Goal: Task Accomplishment & Management: Use online tool/utility

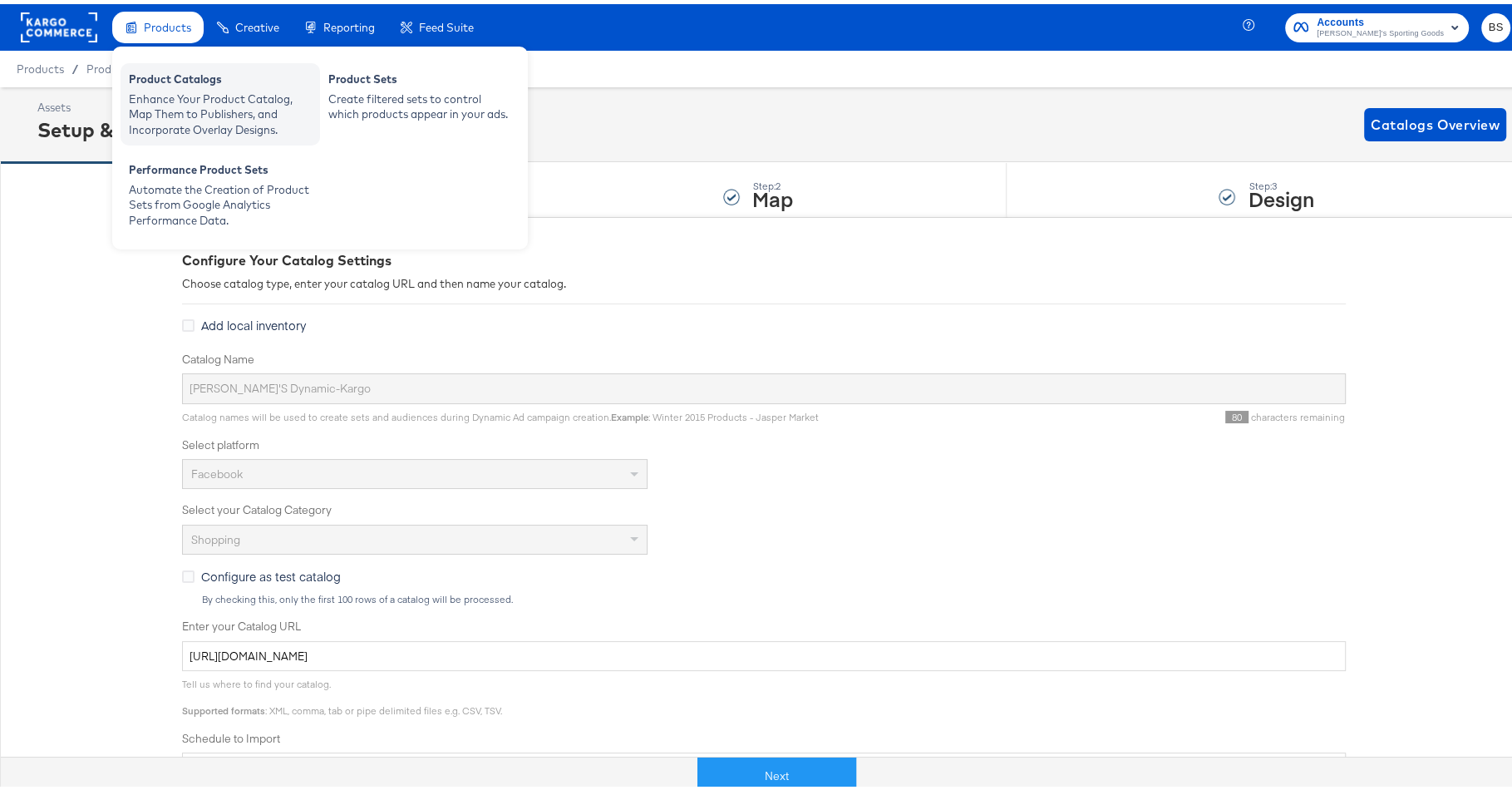
click at [199, 68] on div "Product Catalogs" at bounding box center [220, 77] width 183 height 20
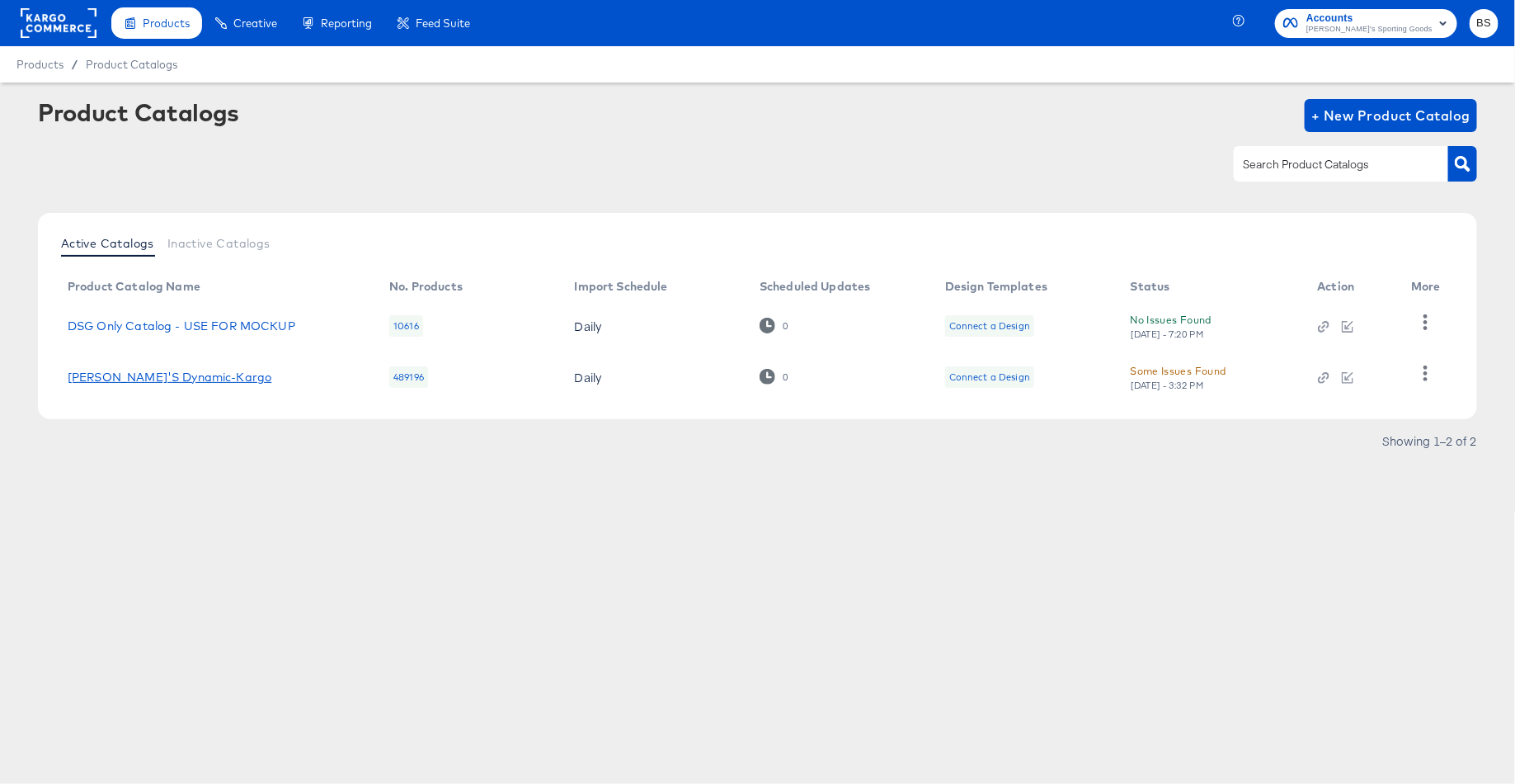
click at [160, 374] on link "[PERSON_NAME]'S Dynamic-Kargo" at bounding box center [169, 376] width 204 height 13
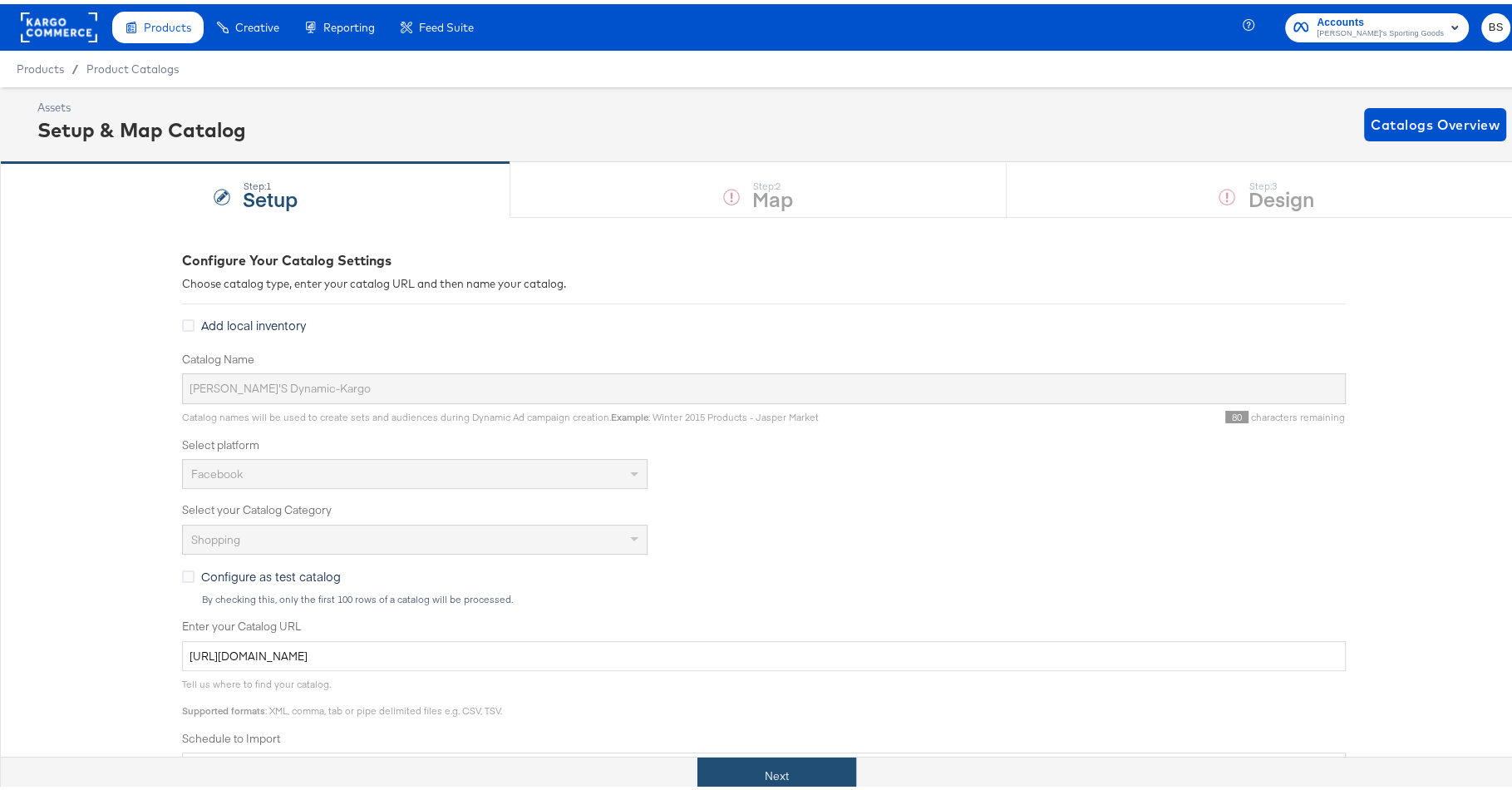
click at [730, 761] on button "Next" at bounding box center [776, 772] width 158 height 38
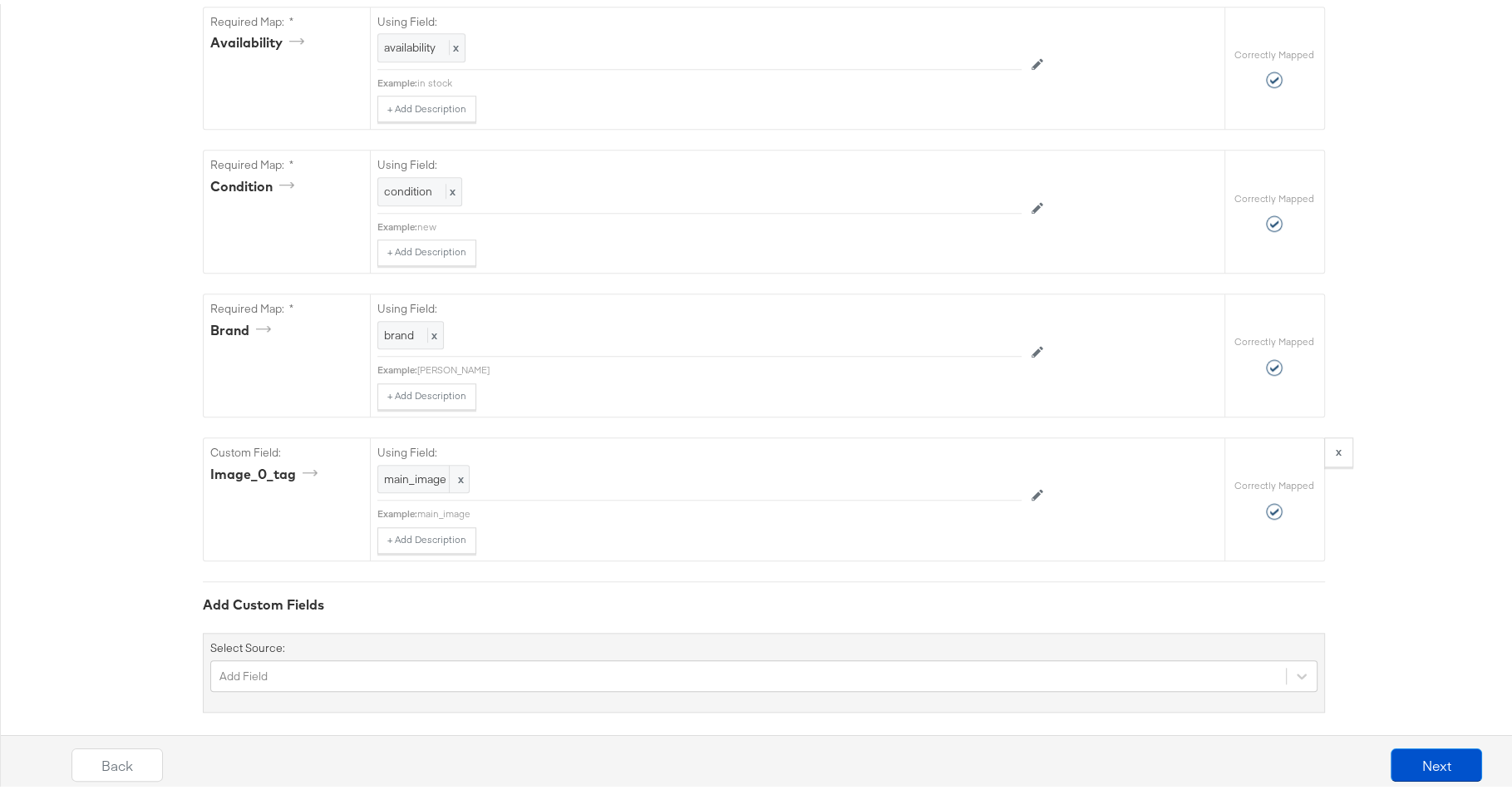
scroll to position [1272, 0]
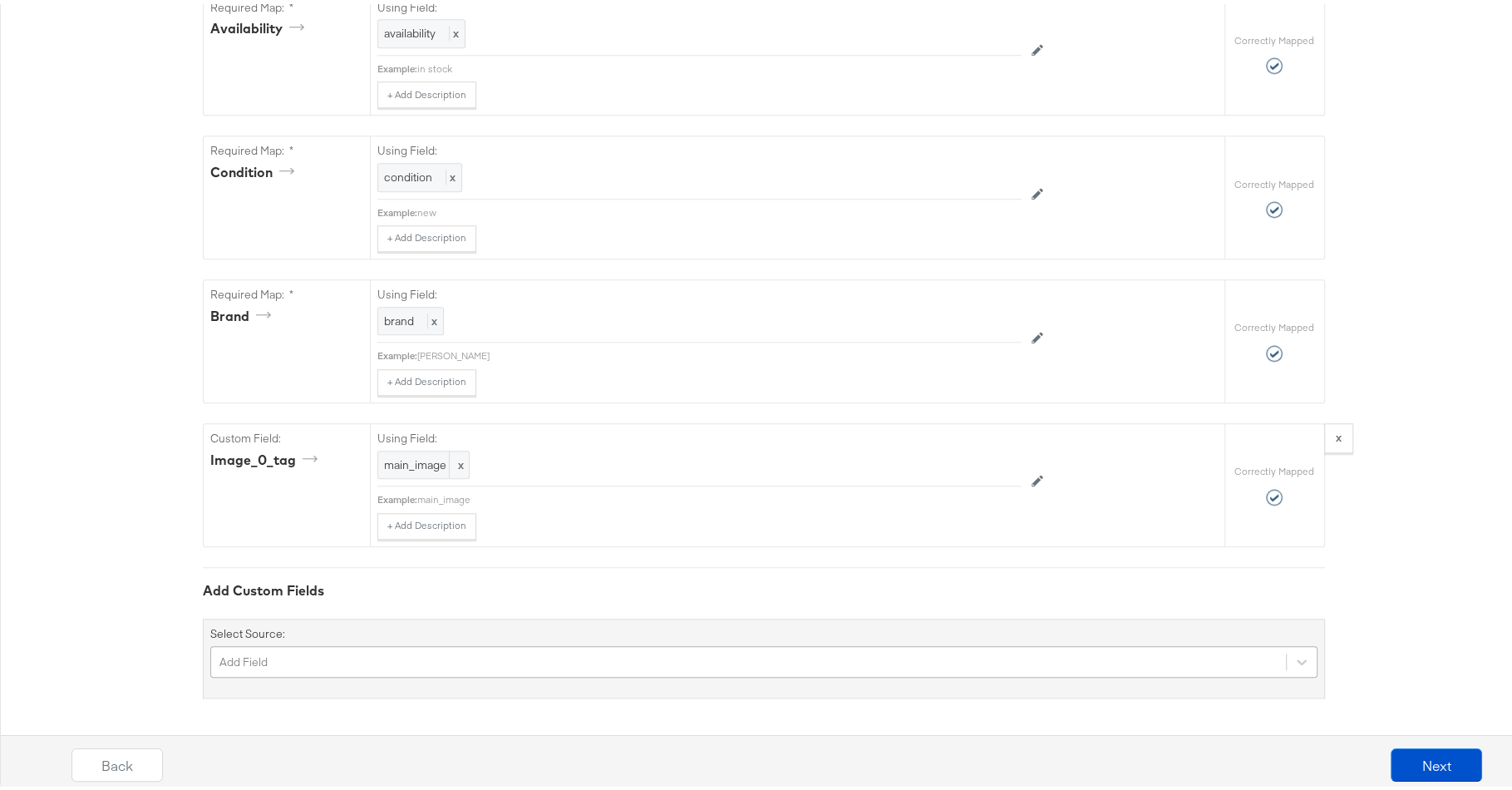
click at [505, 663] on div "Add Field" at bounding box center [763, 657] width 1107 height 31
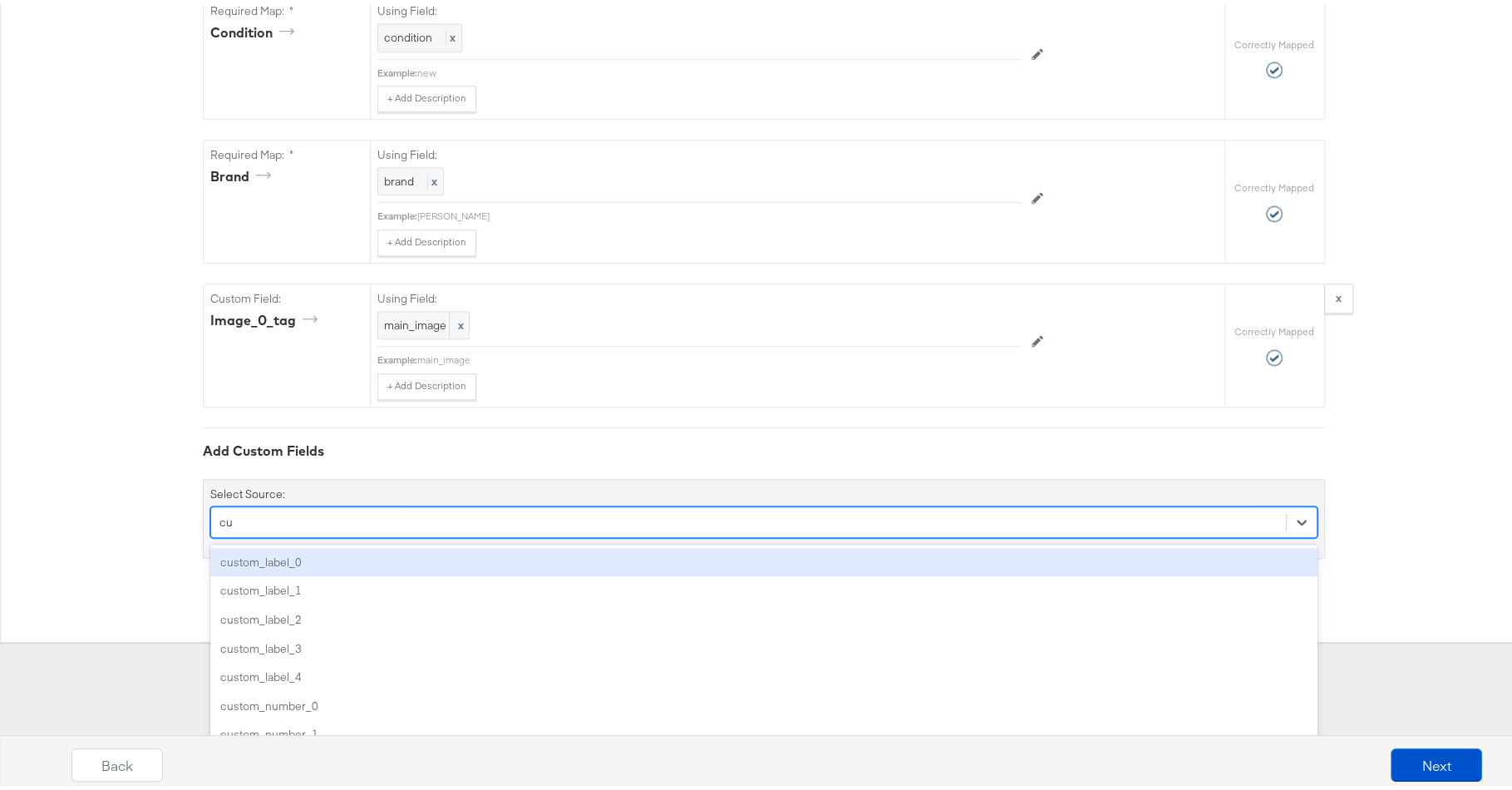
type input "cus"
click at [267, 552] on div "custom_label_0" at bounding box center [763, 558] width 1107 height 29
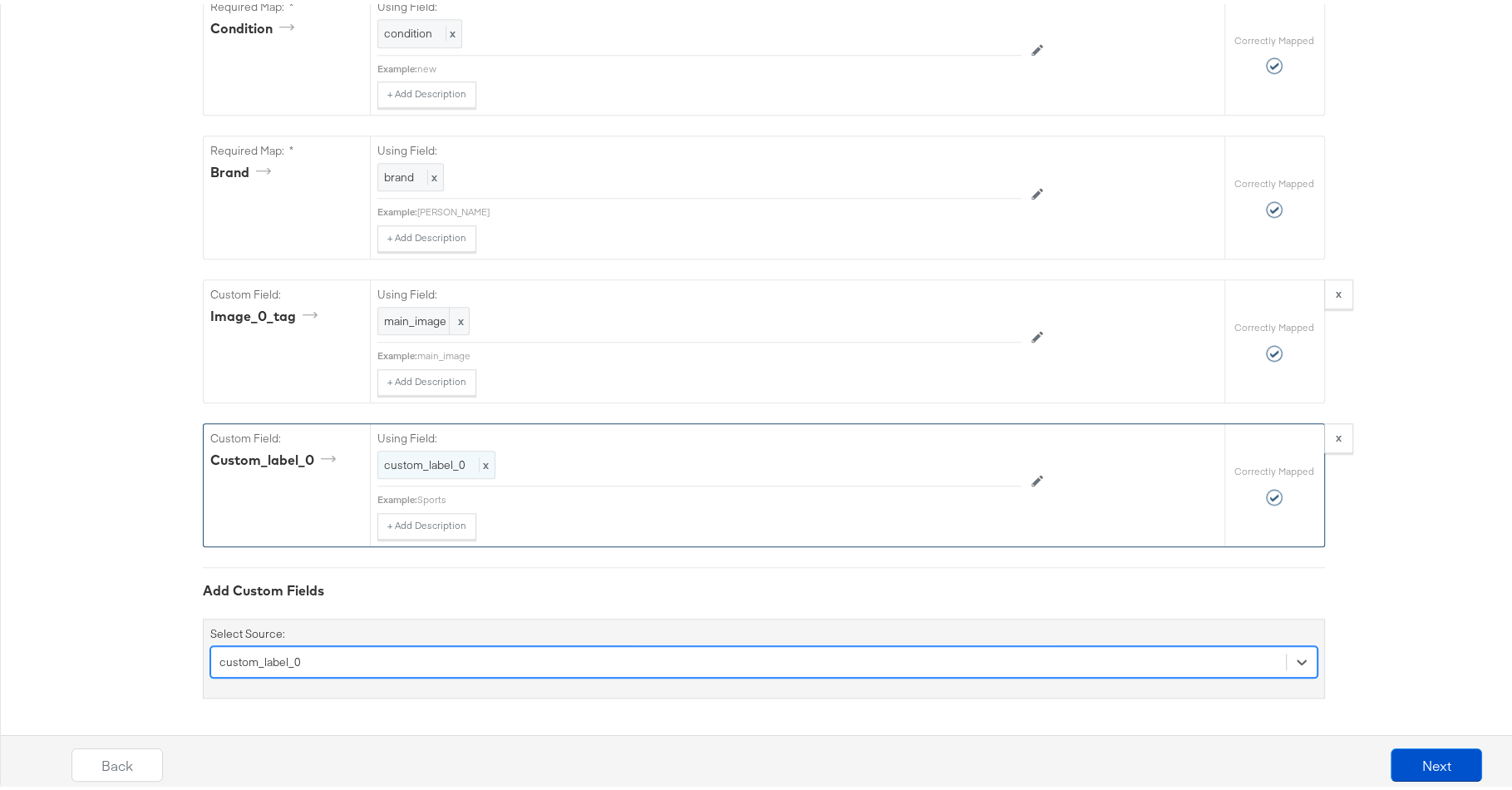
click at [440, 459] on span "custom_label_0" at bounding box center [425, 460] width 81 height 15
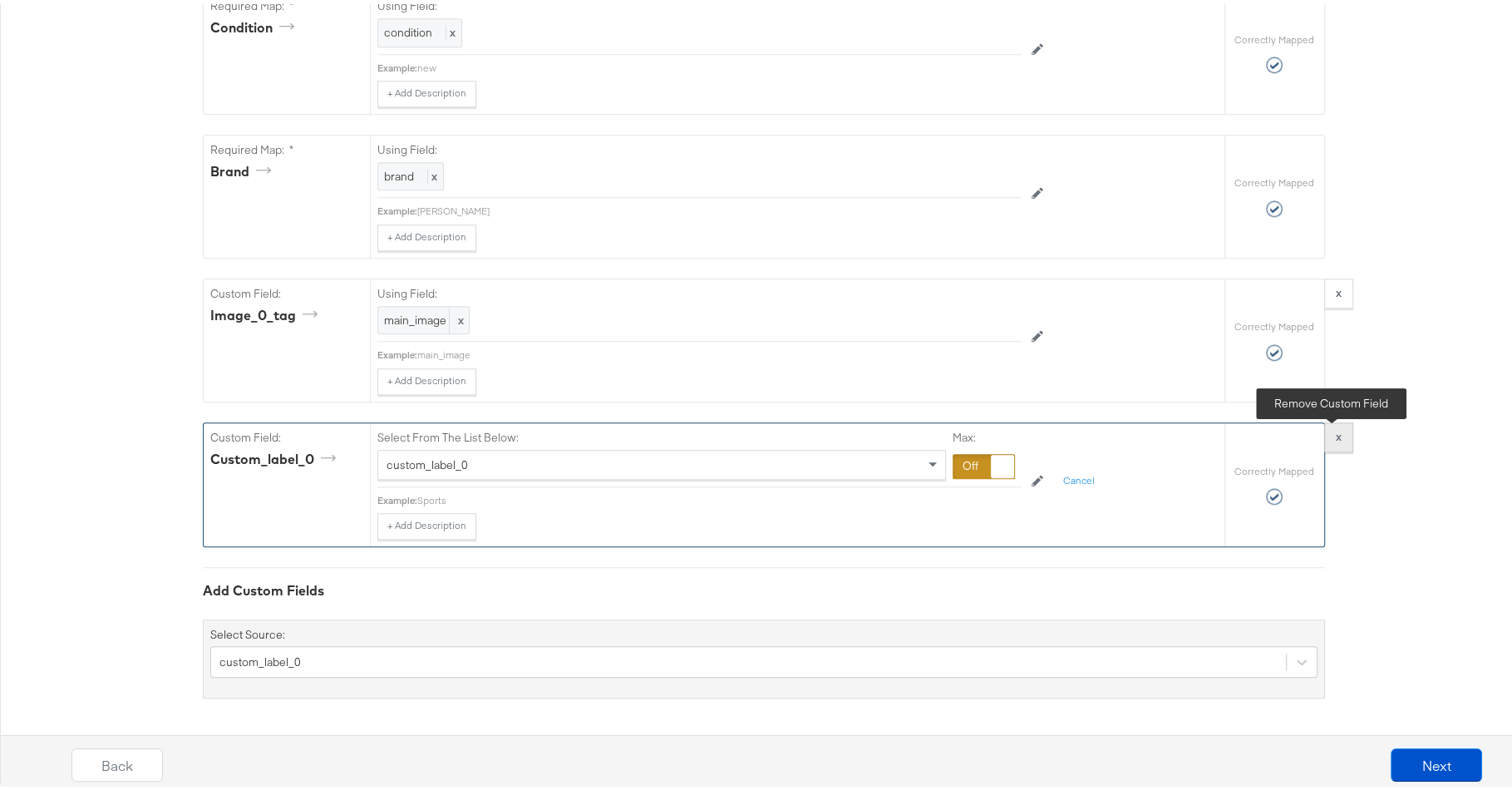
click at [1336, 443] on button "x" at bounding box center [1339, 433] width 29 height 29
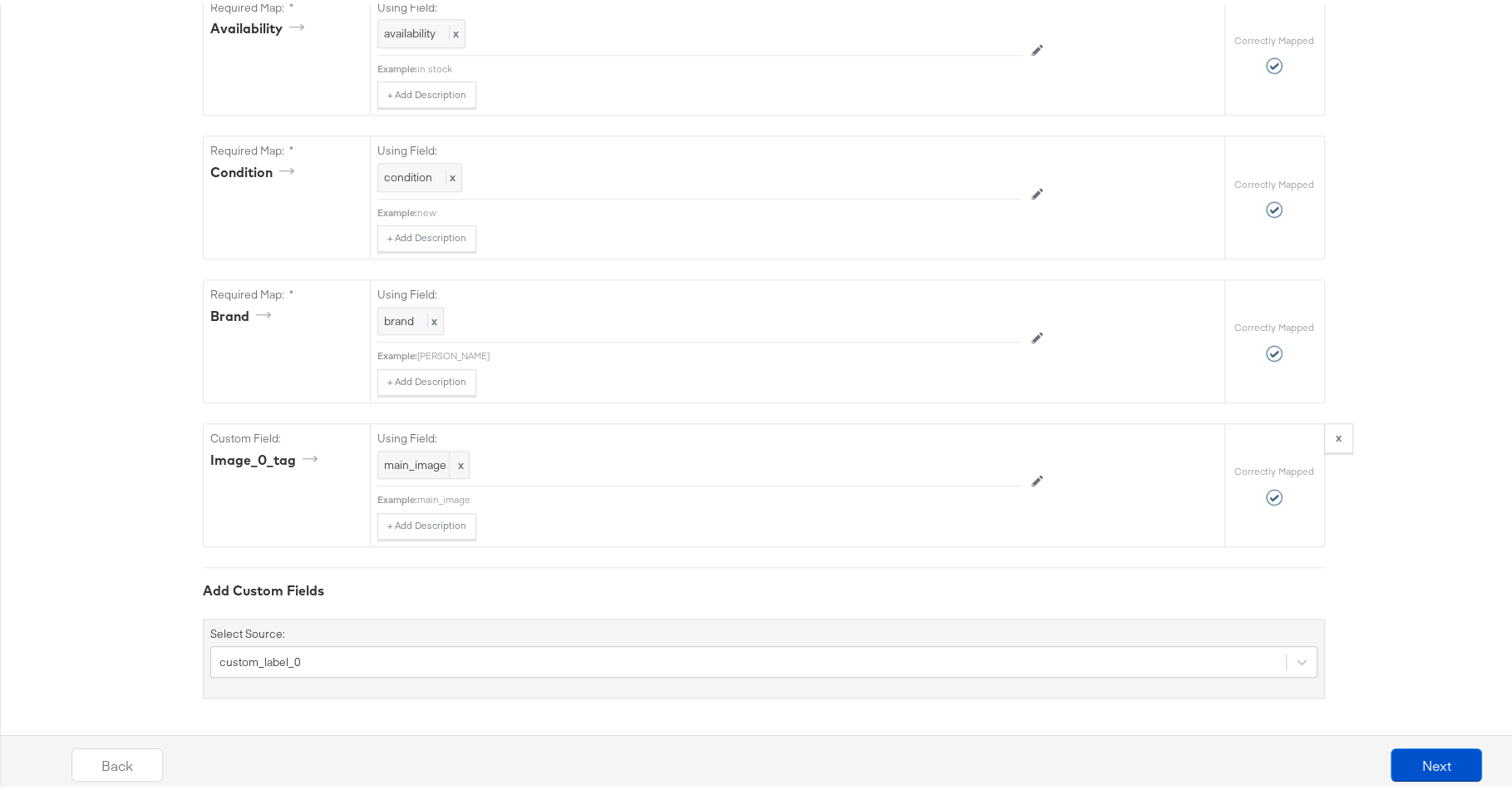
scroll to position [1272, 0]
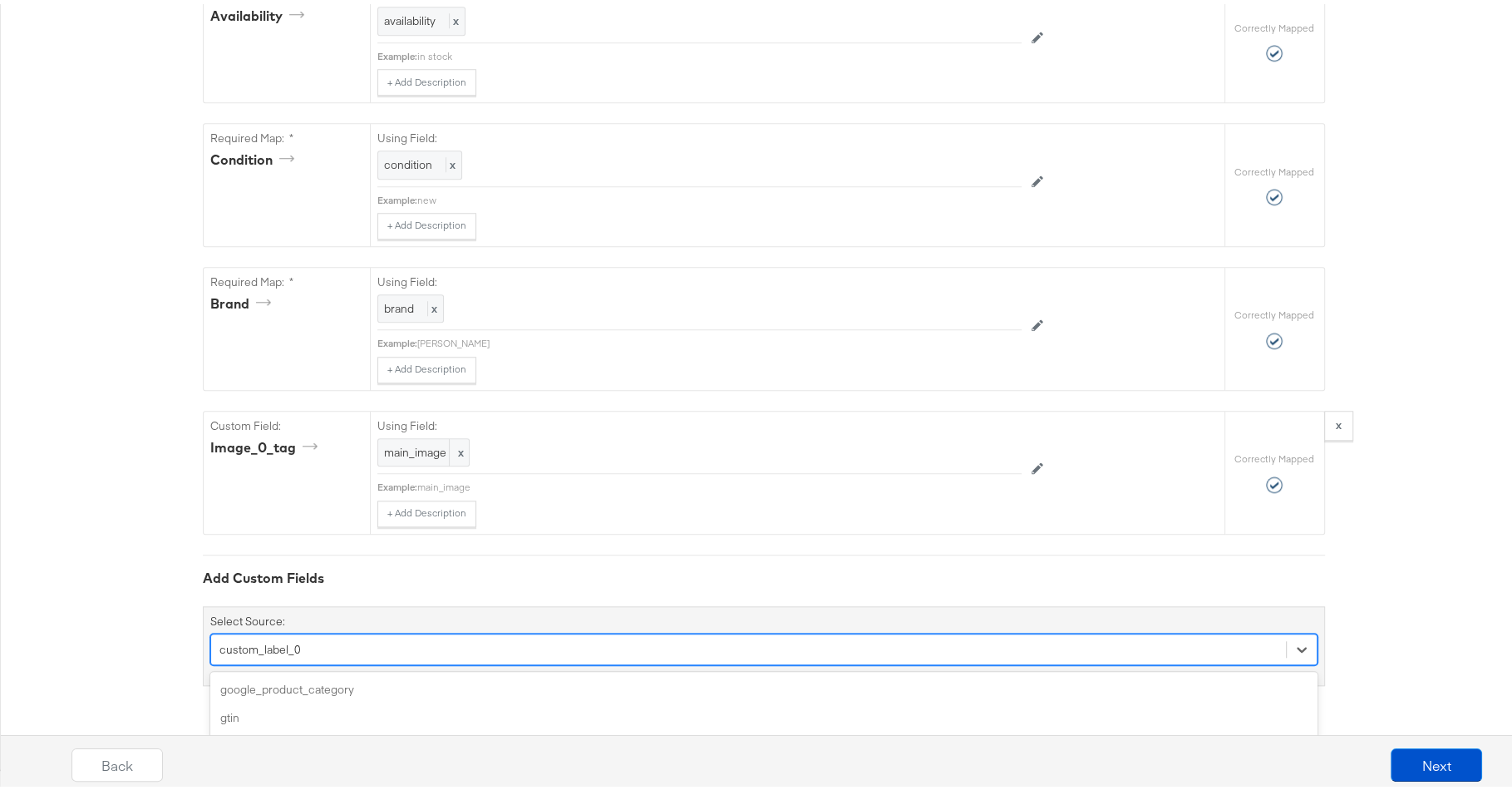
click at [325, 661] on div "option custom_label_0, selected. option age_group focused, 5 of 171. 171 result…" at bounding box center [763, 645] width 1107 height 31
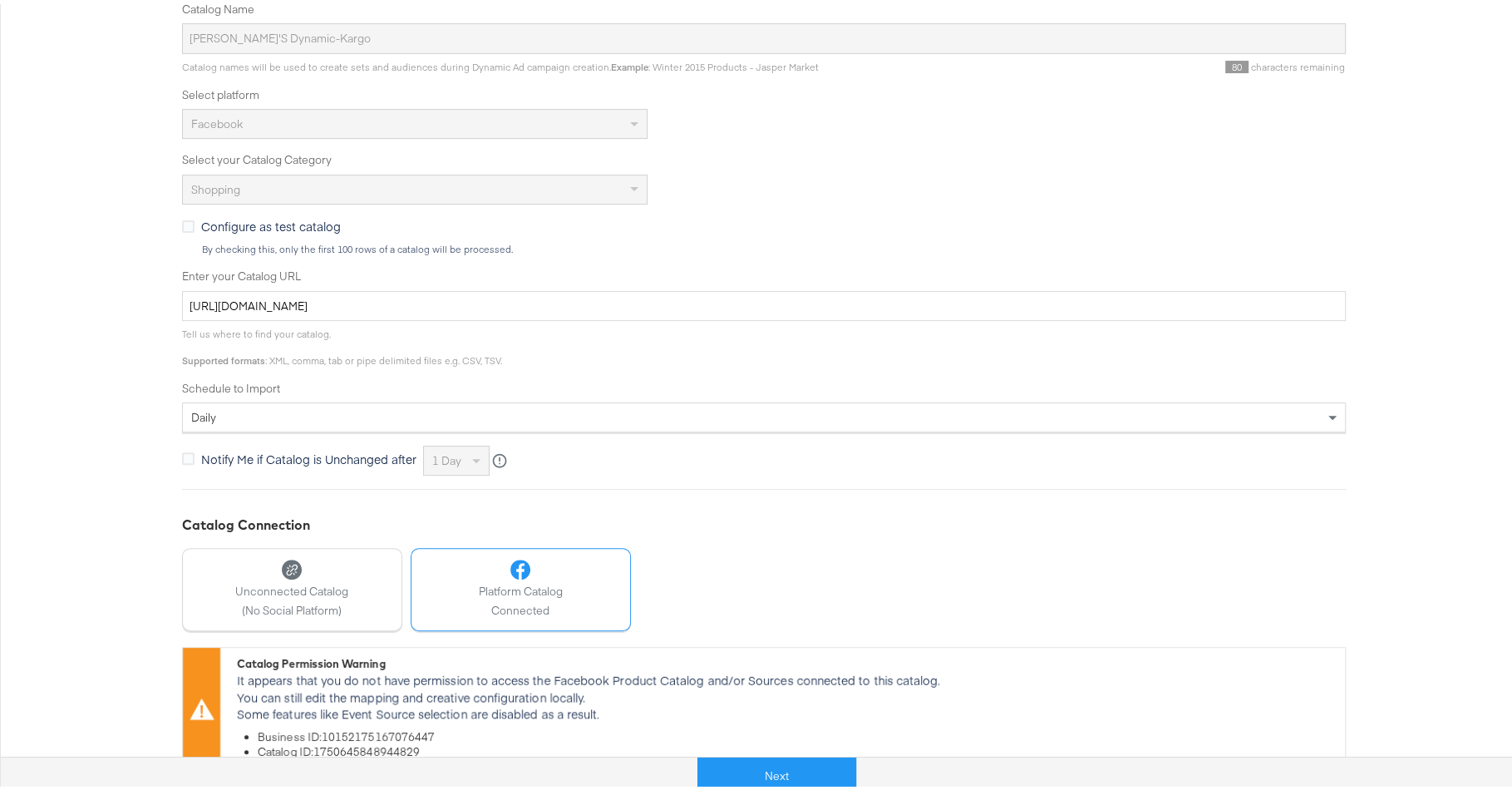
scroll to position [374, 0]
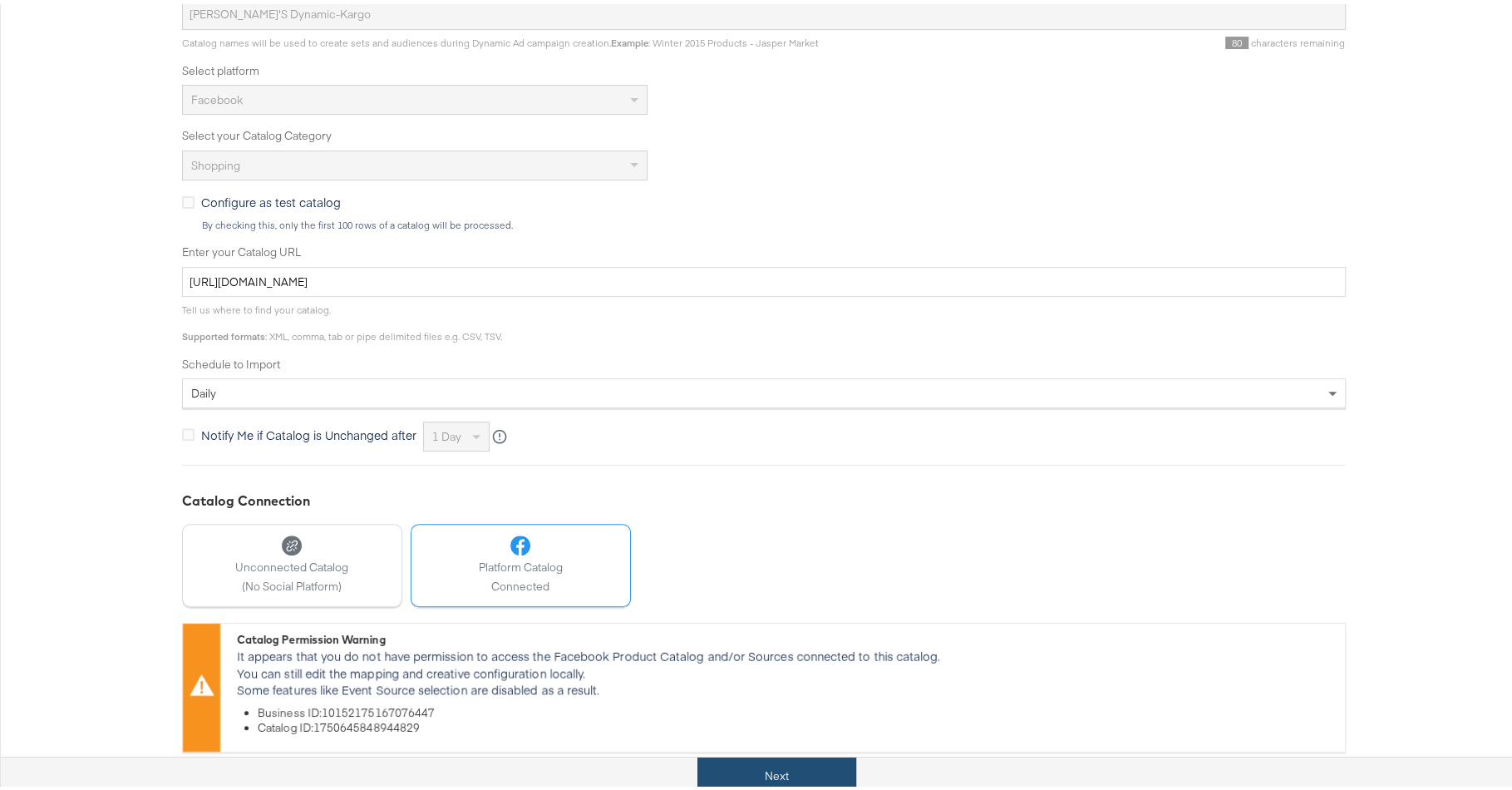
click at [719, 764] on button "Next" at bounding box center [776, 772] width 158 height 38
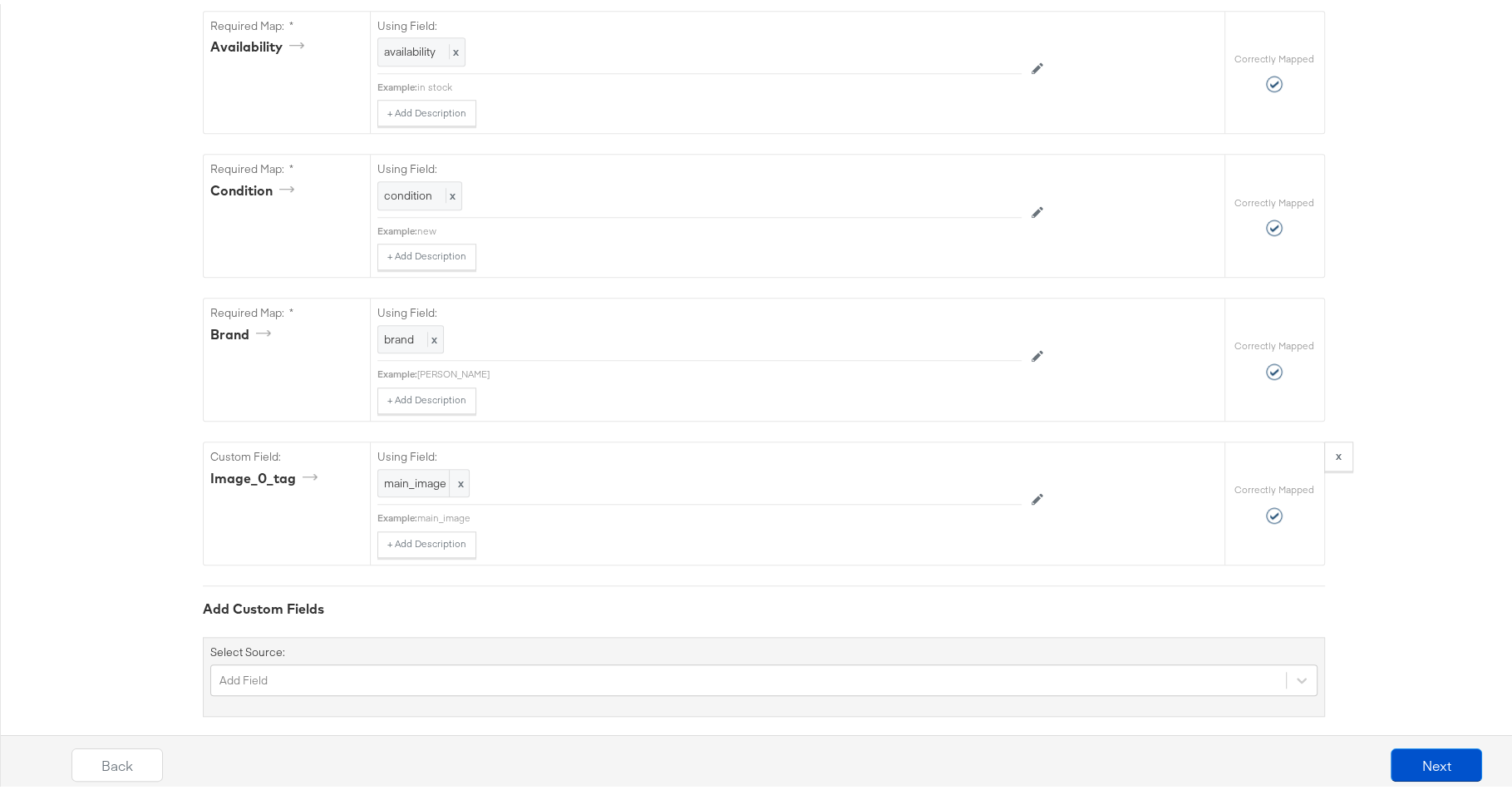
scroll to position [1272, 0]
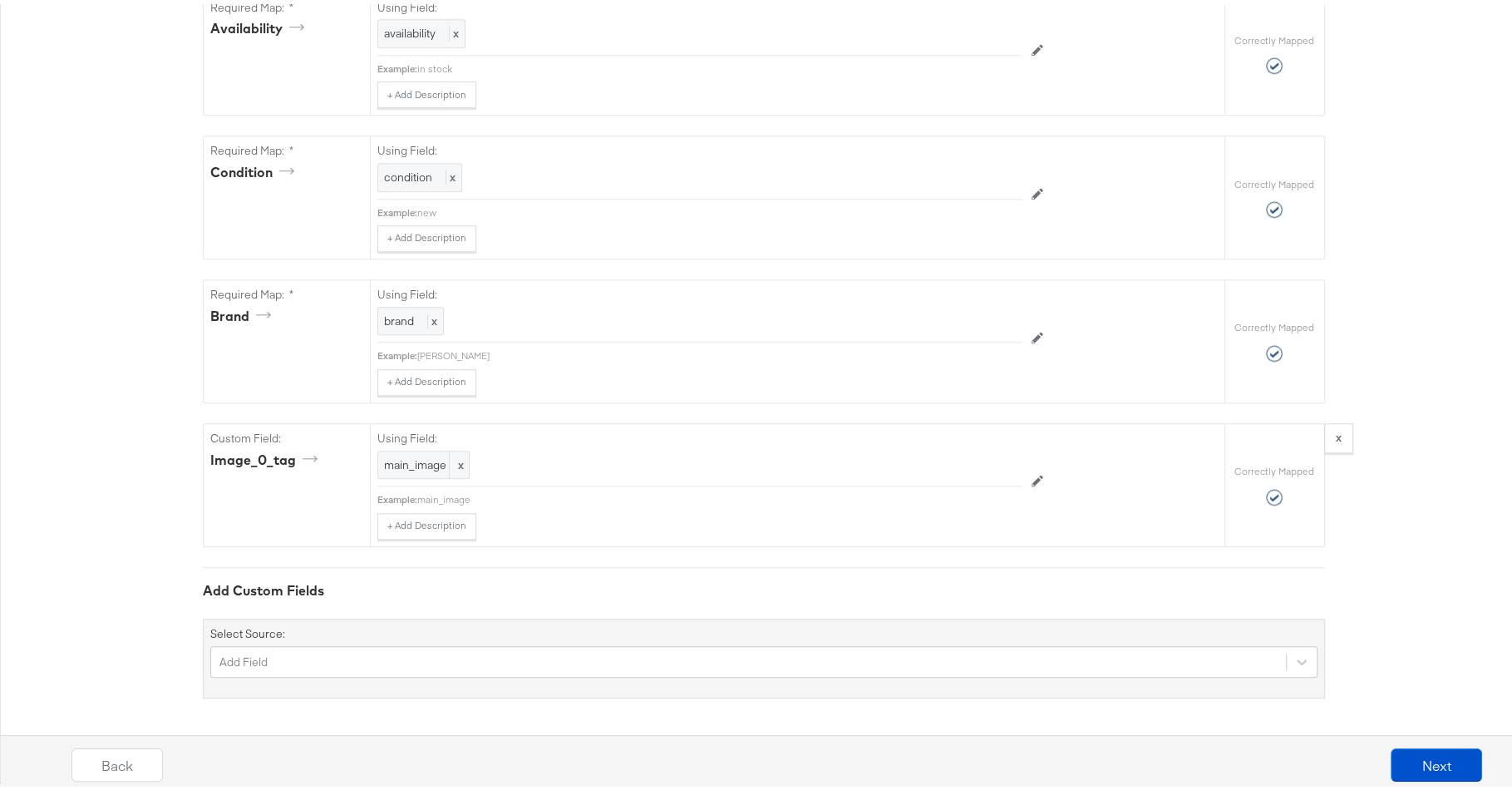
click at [526, 637] on div "Select Source: Add Field" at bounding box center [763, 654] width 1122 height 80
click at [526, 645] on div "Add Field" at bounding box center [763, 657] width 1107 height 31
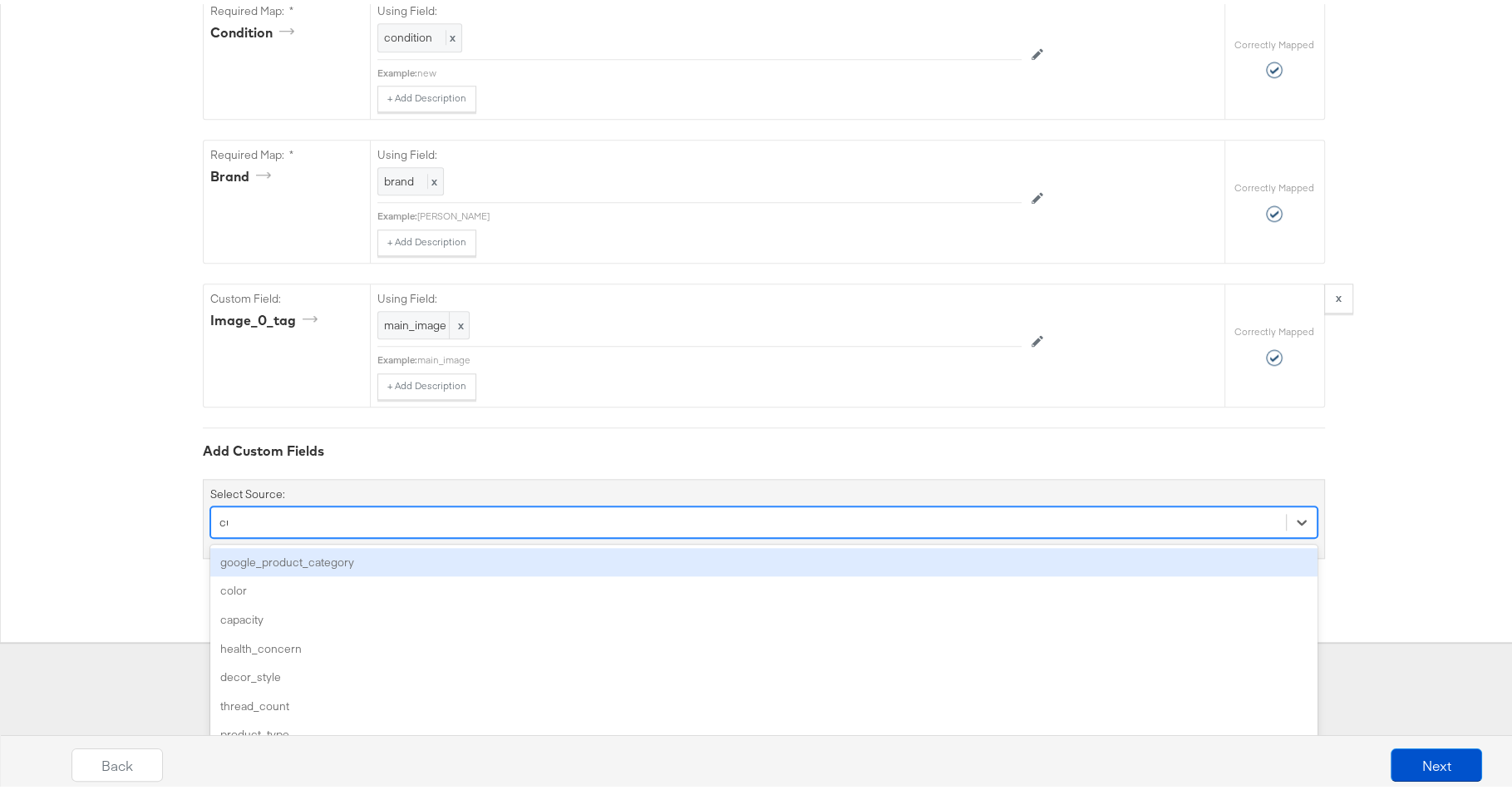
type input "cus"
click at [494, 561] on div "custom_label_0" at bounding box center [763, 558] width 1107 height 29
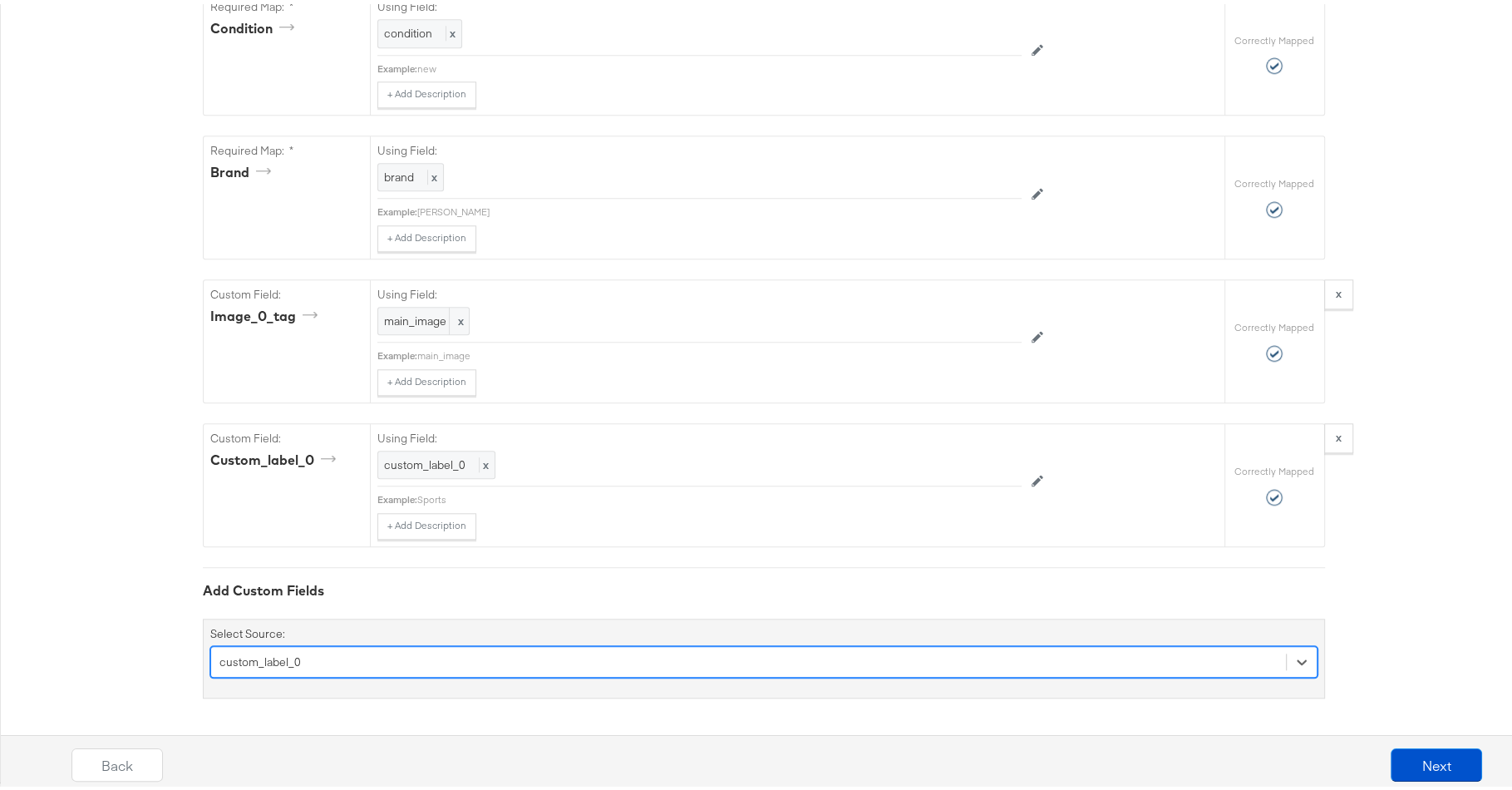
click at [466, 667] on div "option custom_label_0, selected. Select is focused ,type to refine list, press …" at bounding box center [763, 657] width 1107 height 31
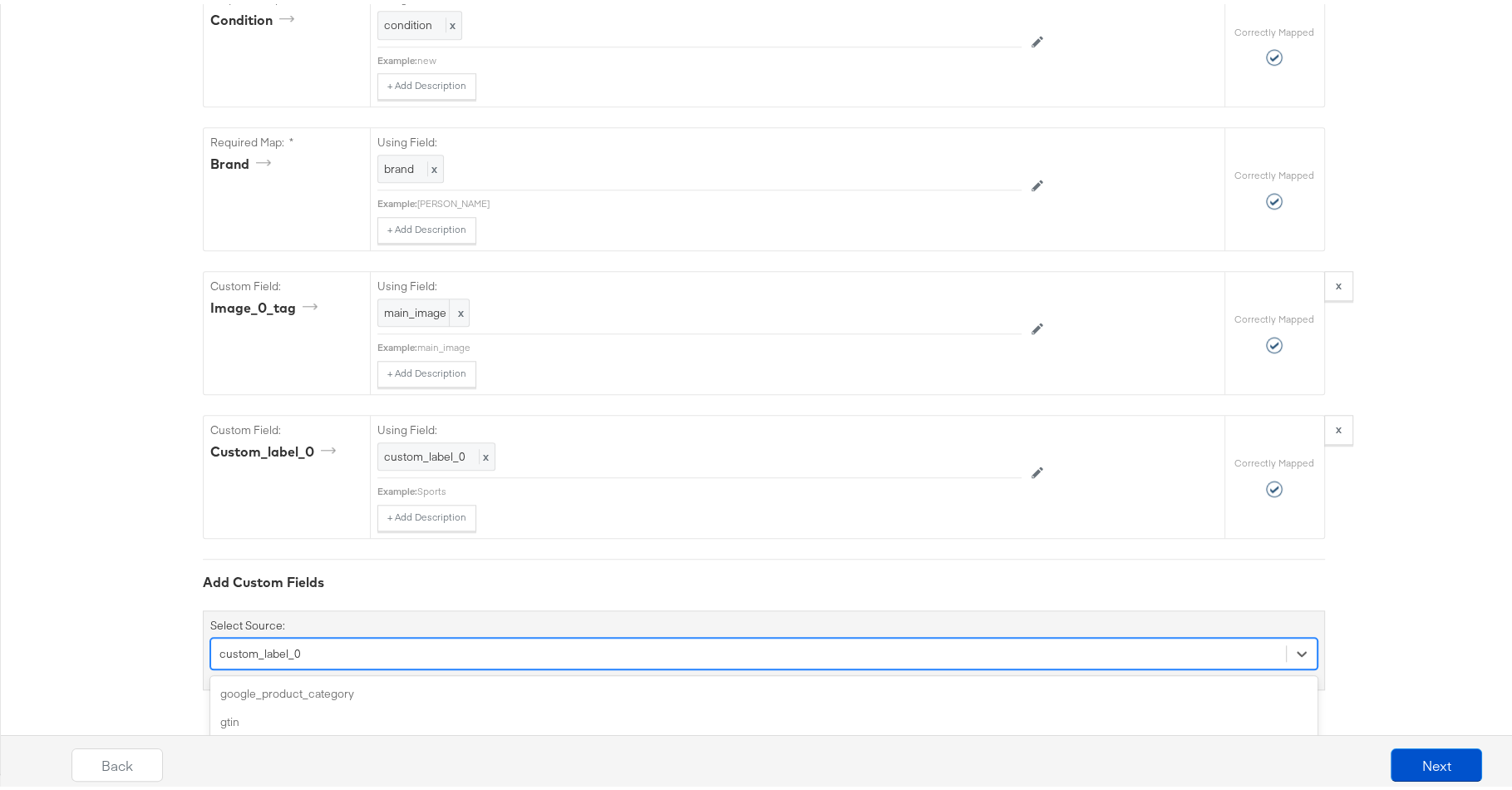
scroll to position [1554, 0]
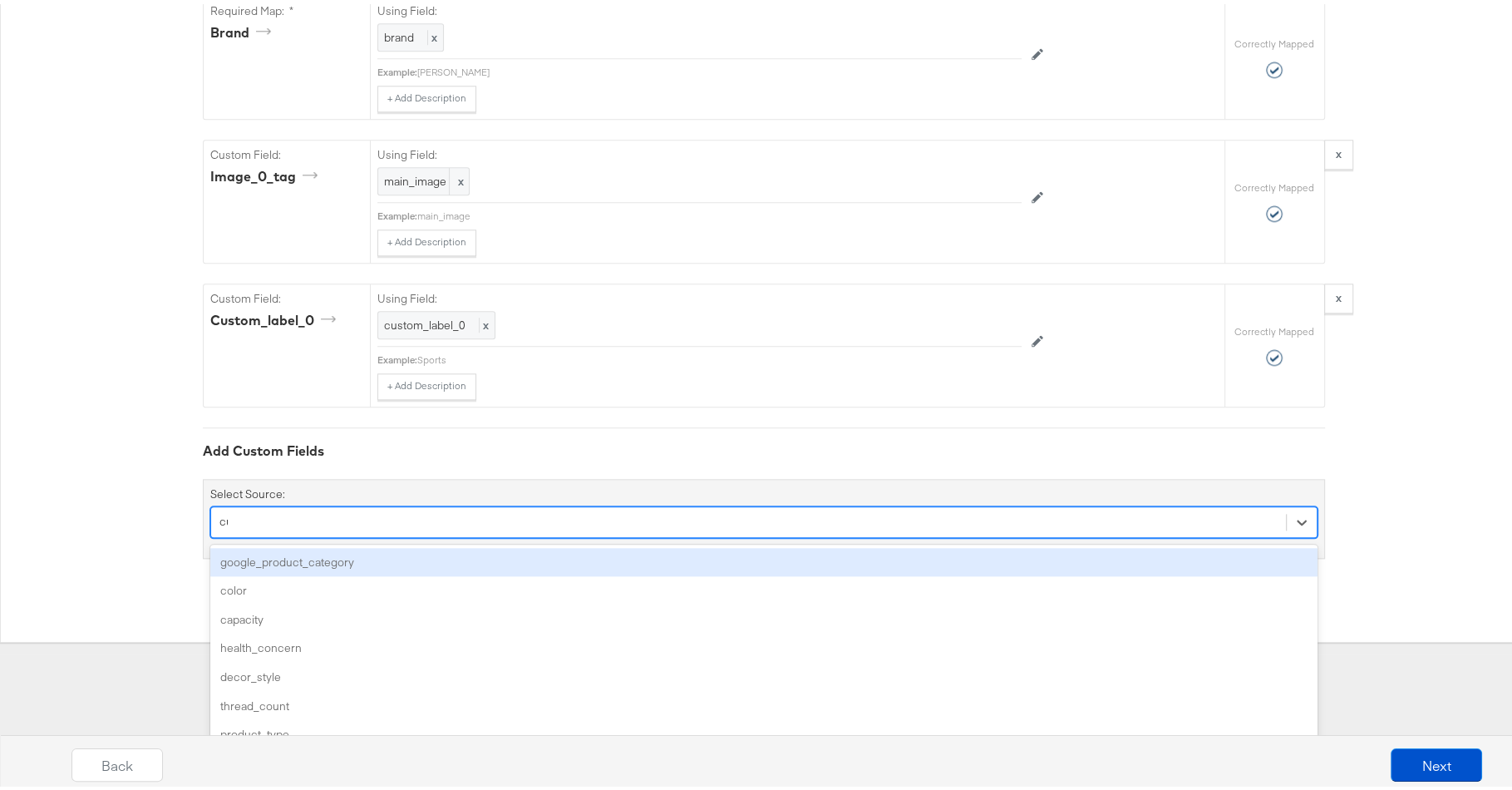
type input "cus"
click at [511, 549] on div "custom_label_1" at bounding box center [763, 558] width 1107 height 29
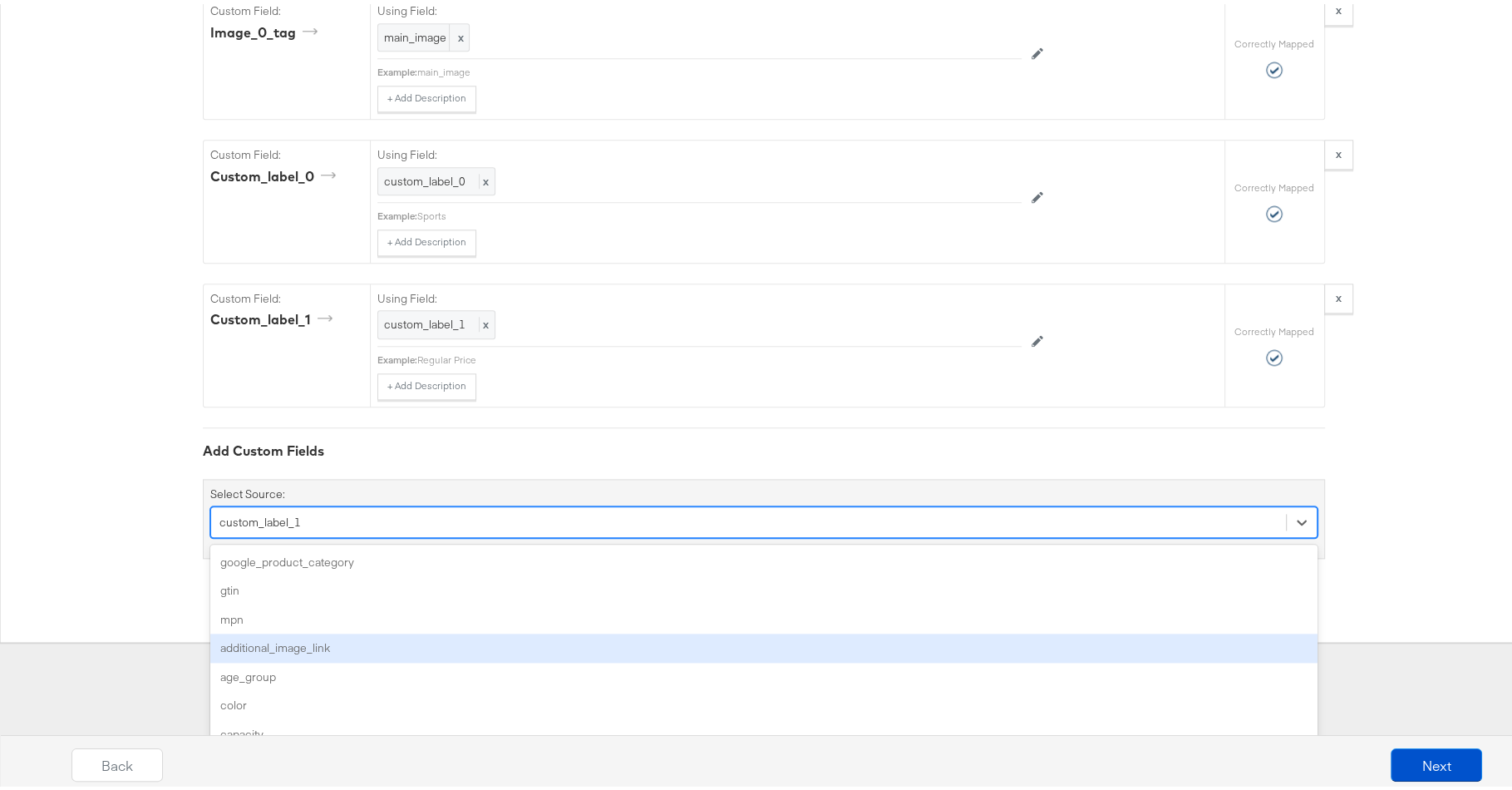
click at [359, 534] on div "option custom_label_1, selected. option additional_image_link focused, 4 of 169…" at bounding box center [763, 517] width 1107 height 31
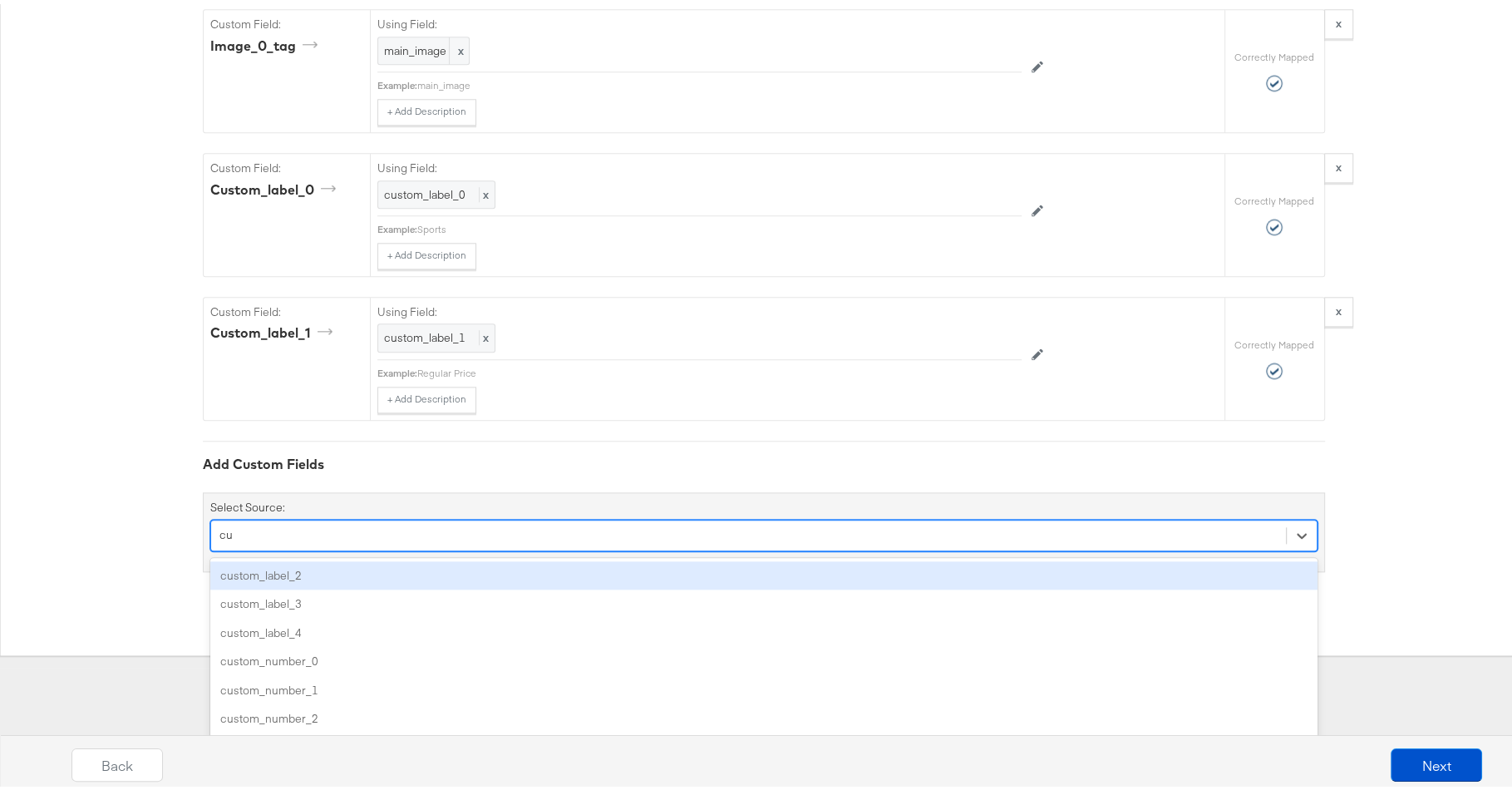
scroll to position [1683, 0]
type input "cus"
click at [335, 567] on div "custom_label_2" at bounding box center [763, 572] width 1107 height 29
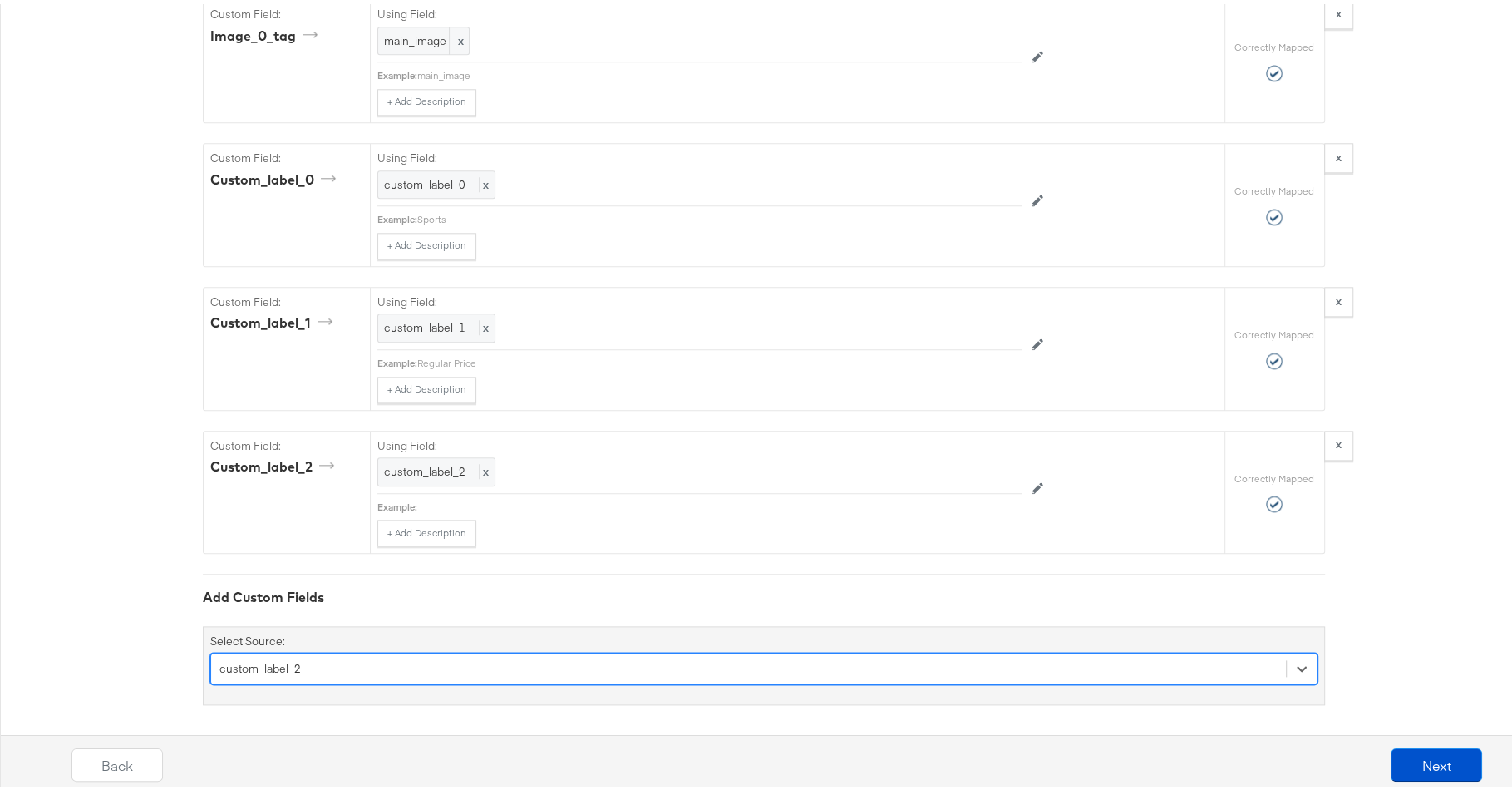
scroll to position [1696, 0]
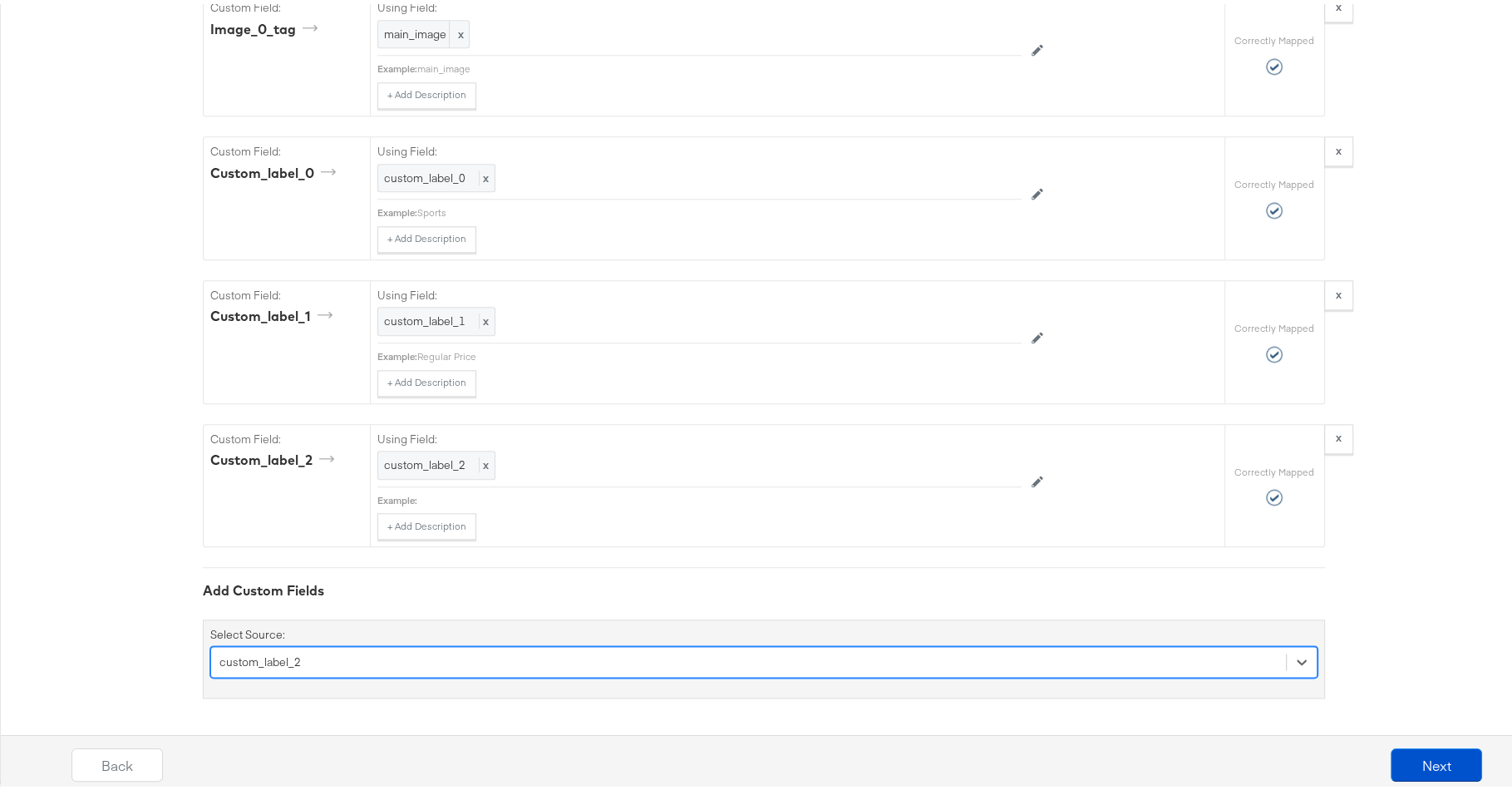
click at [417, 657] on div "option custom_label_2, selected. Select is focused ,type to refine list, press …" at bounding box center [763, 657] width 1107 height 31
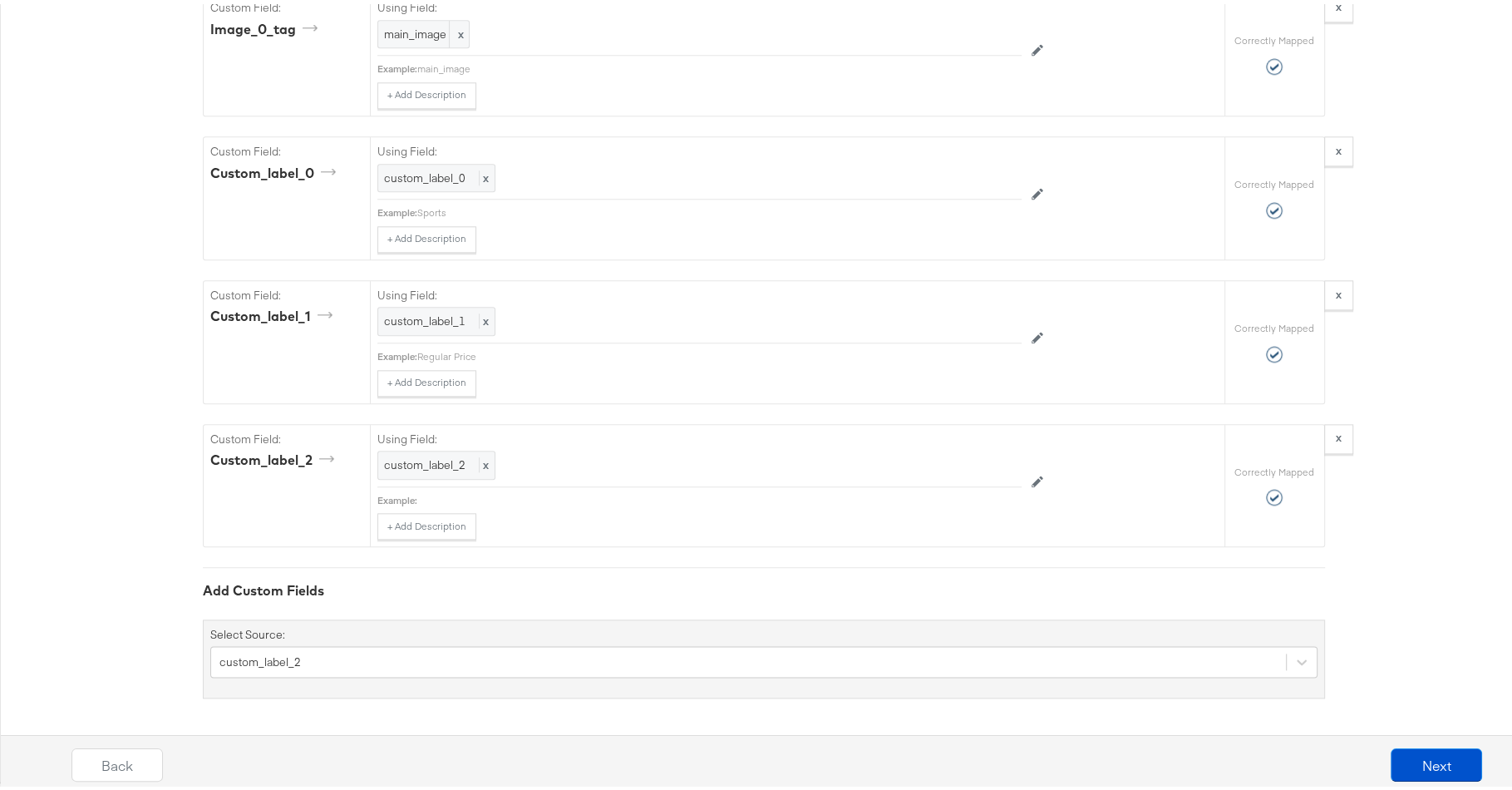
scroll to position [1698, 0]
click at [1336, 442] on button "x" at bounding box center [1339, 435] width 29 height 29
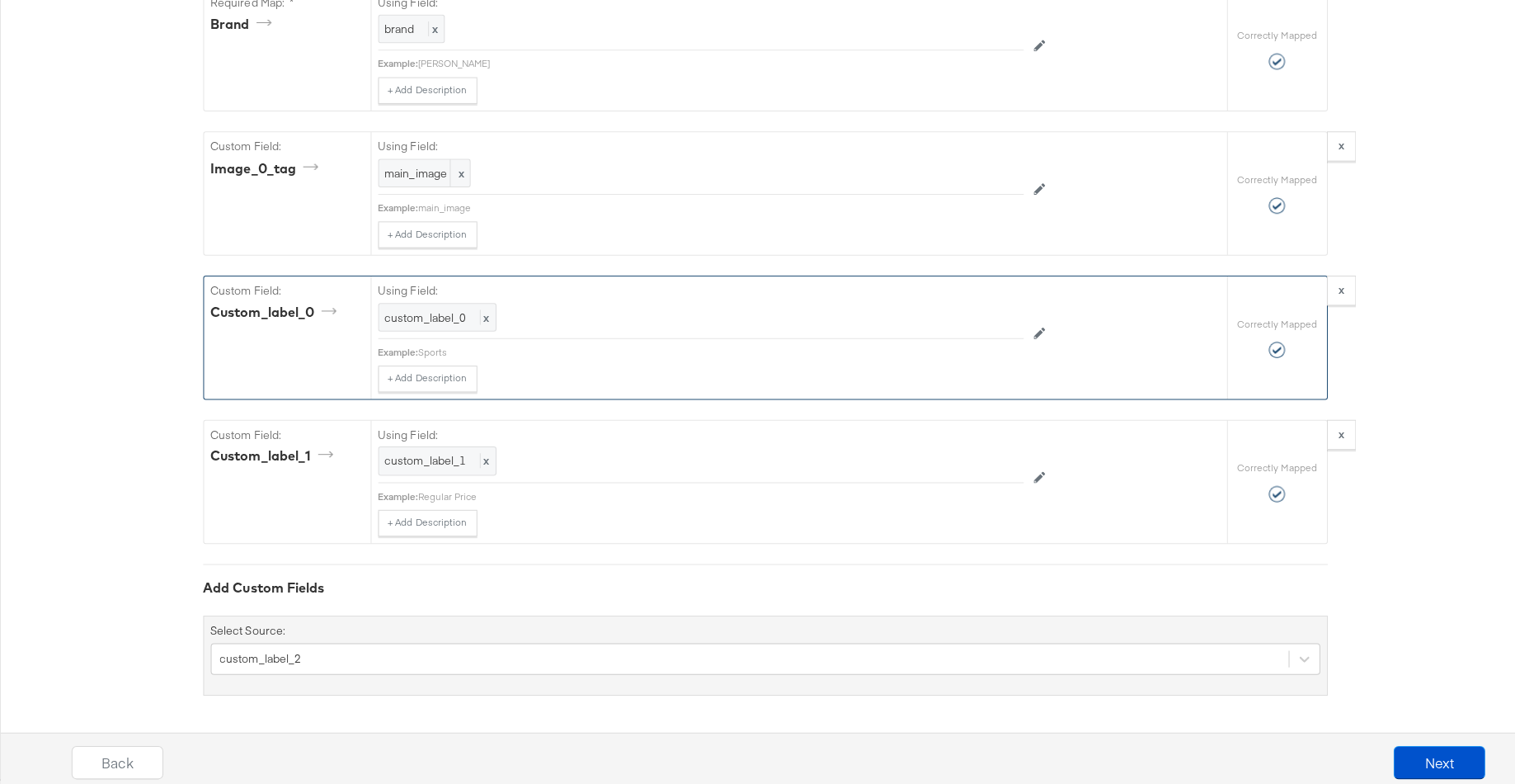
scroll to position [0, 0]
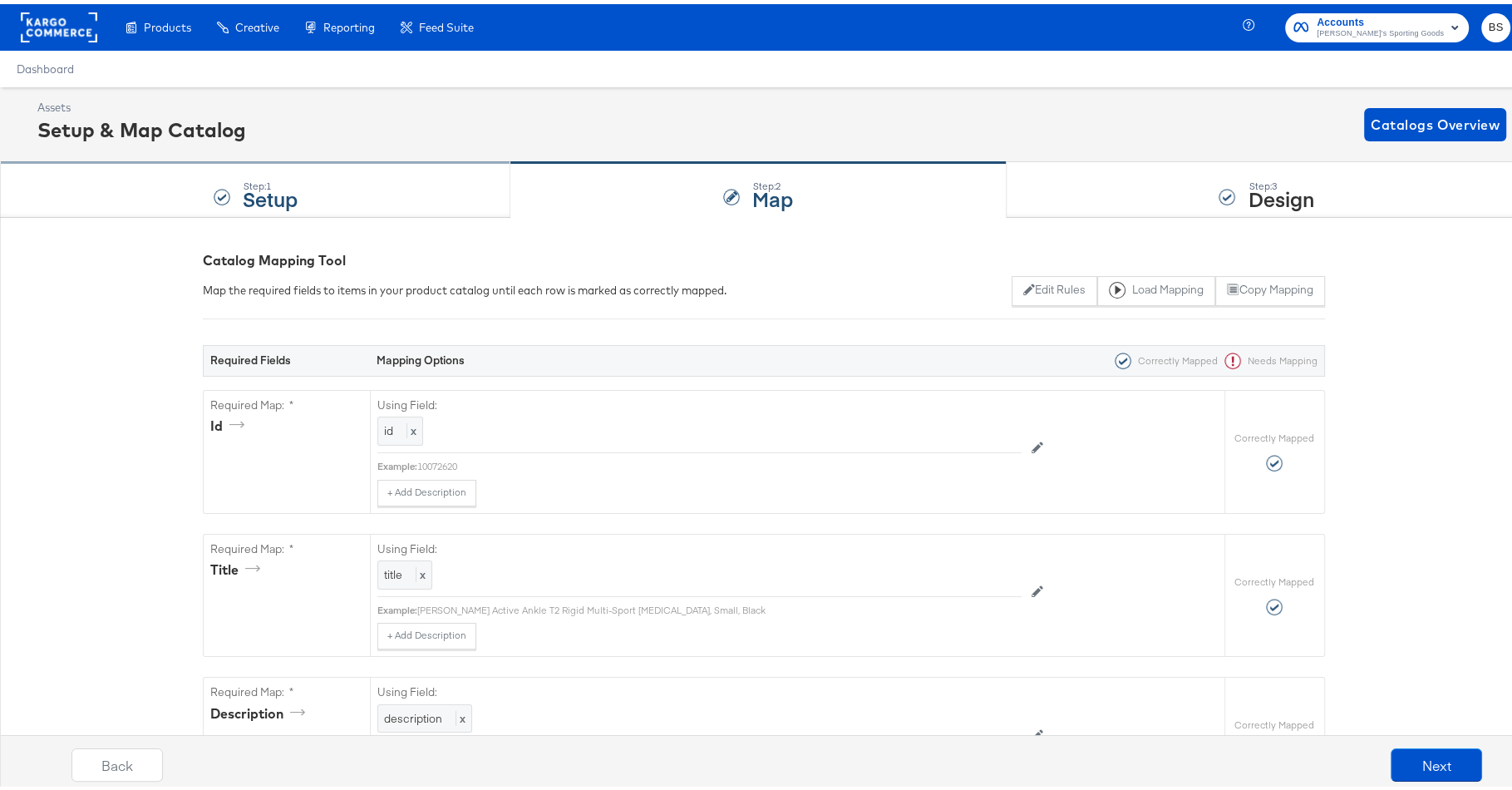
click at [413, 192] on div "Step: 1 Setup" at bounding box center [255, 186] width 510 height 55
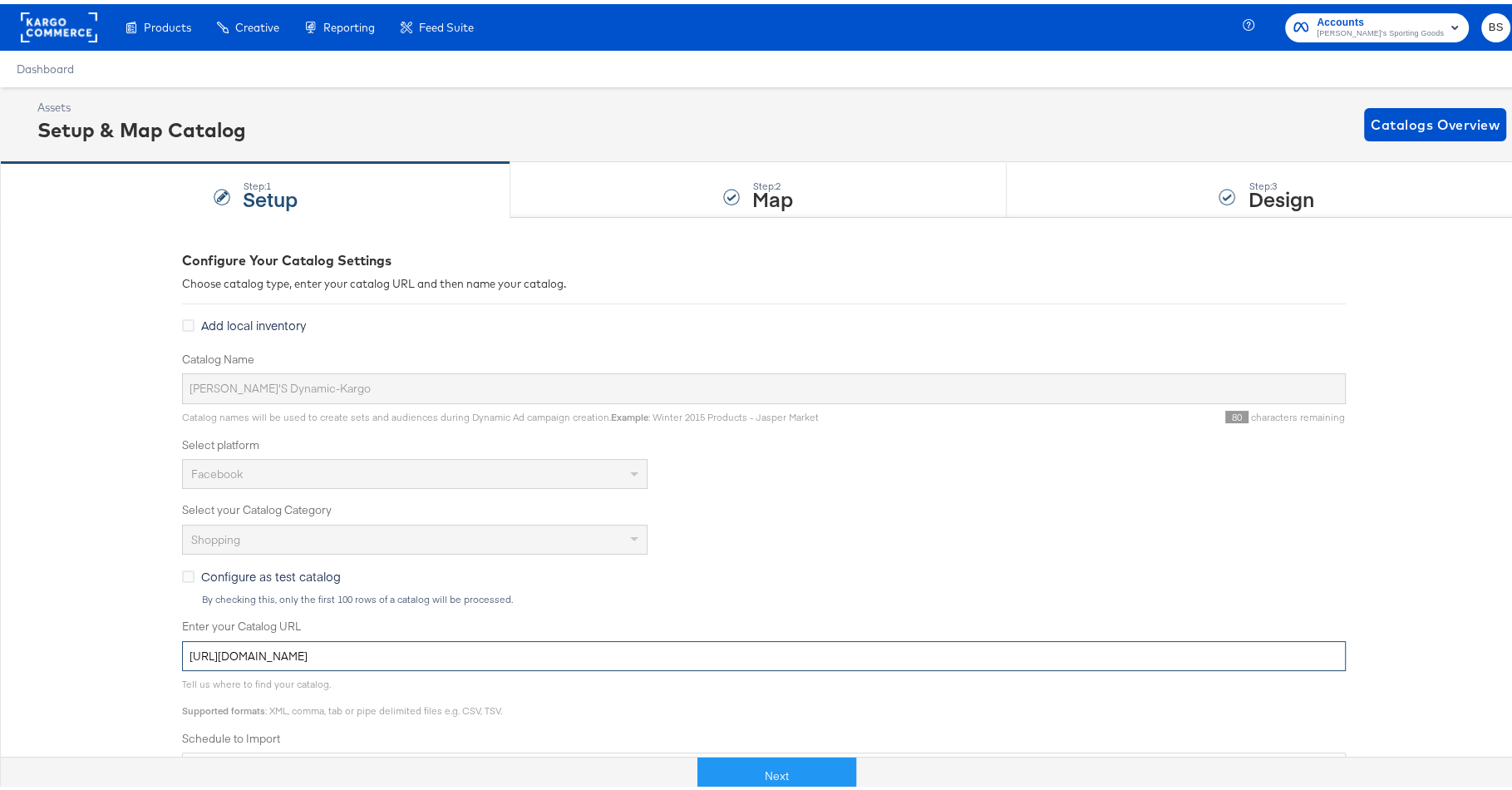
click at [481, 651] on input "[URL][DOMAIN_NAME]" at bounding box center [764, 651] width 1164 height 30
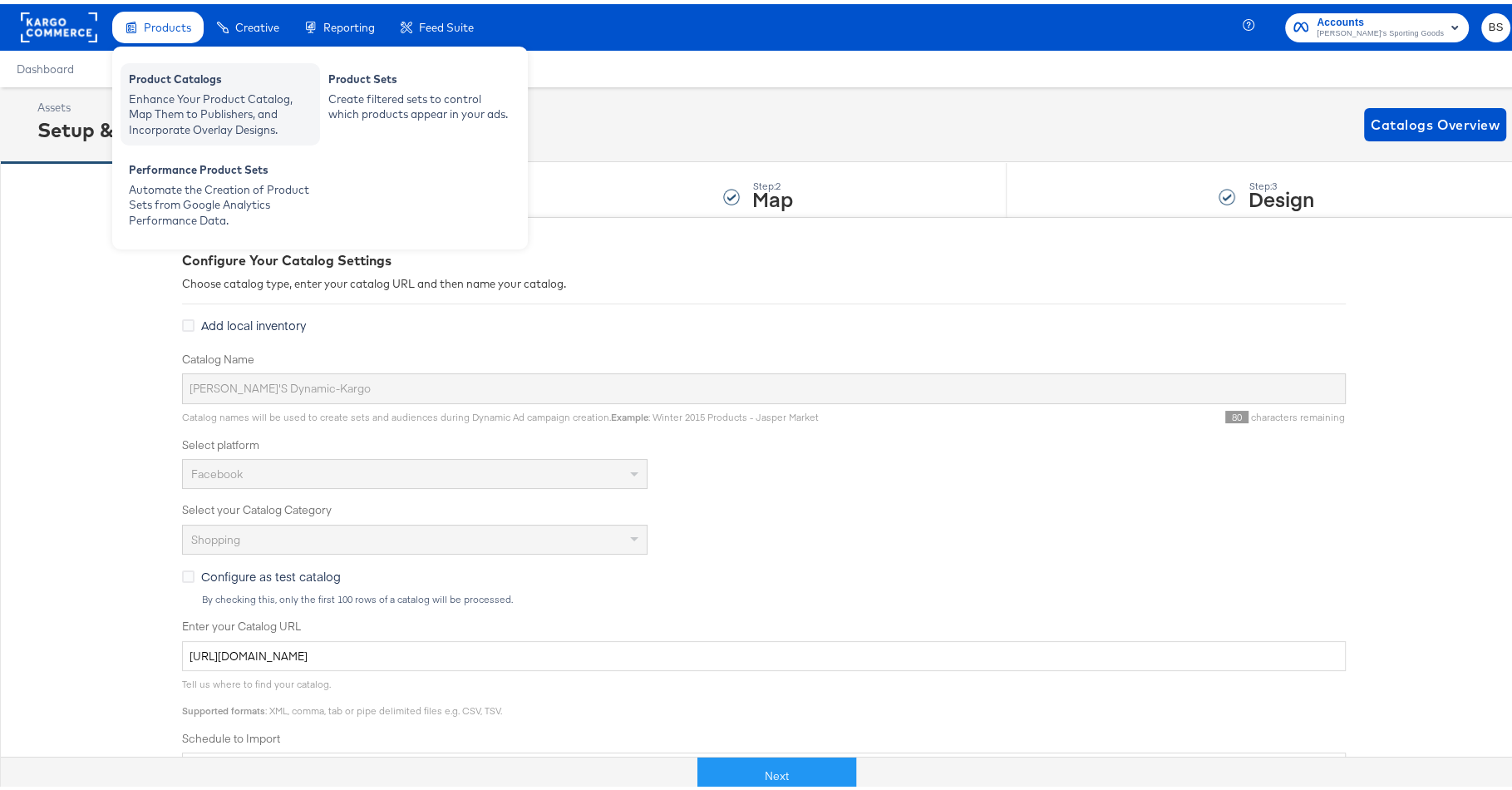
click at [164, 71] on div "Product Catalogs" at bounding box center [220, 77] width 183 height 20
